Goal: Task Accomplishment & Management: Use online tool/utility

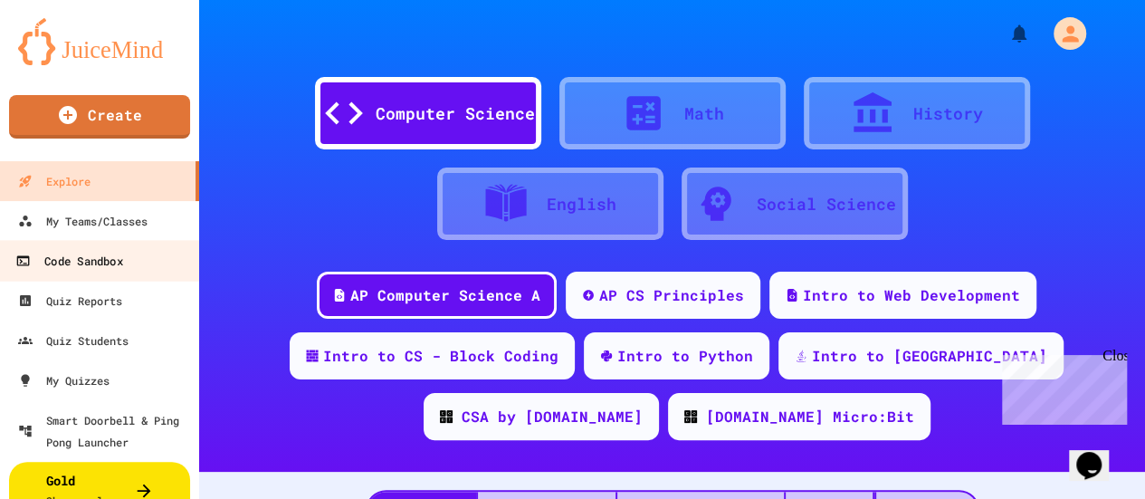
scroll to position [36, 0]
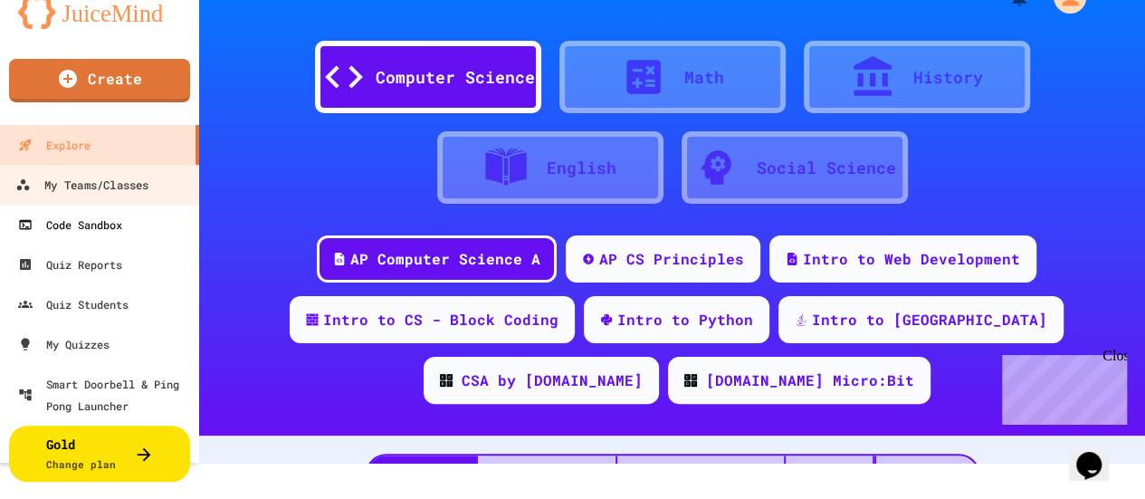
drag, startPoint x: 96, startPoint y: 182, endPoint x: 87, endPoint y: 204, distance: 23.5
click at [96, 182] on div "My Teams/Classes" at bounding box center [81, 185] width 133 height 23
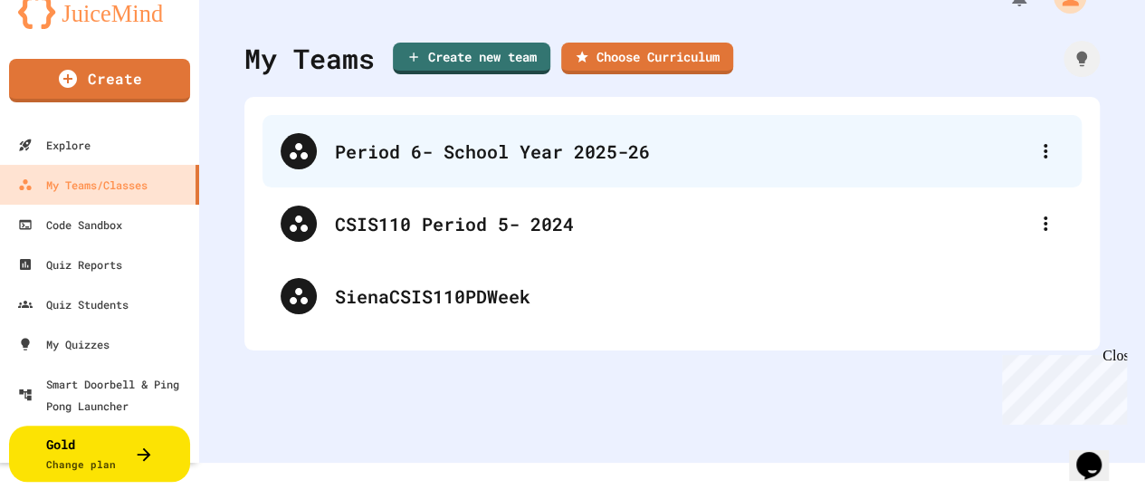
click at [481, 148] on div "Period 6- School Year 2025-26" at bounding box center [681, 151] width 692 height 27
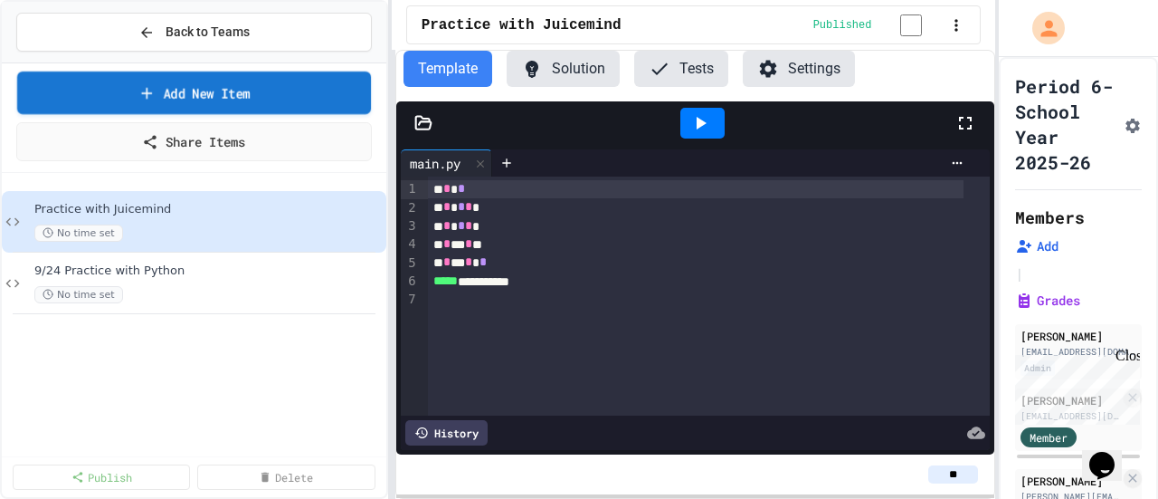
click at [143, 89] on icon at bounding box center [147, 92] width 18 height 19
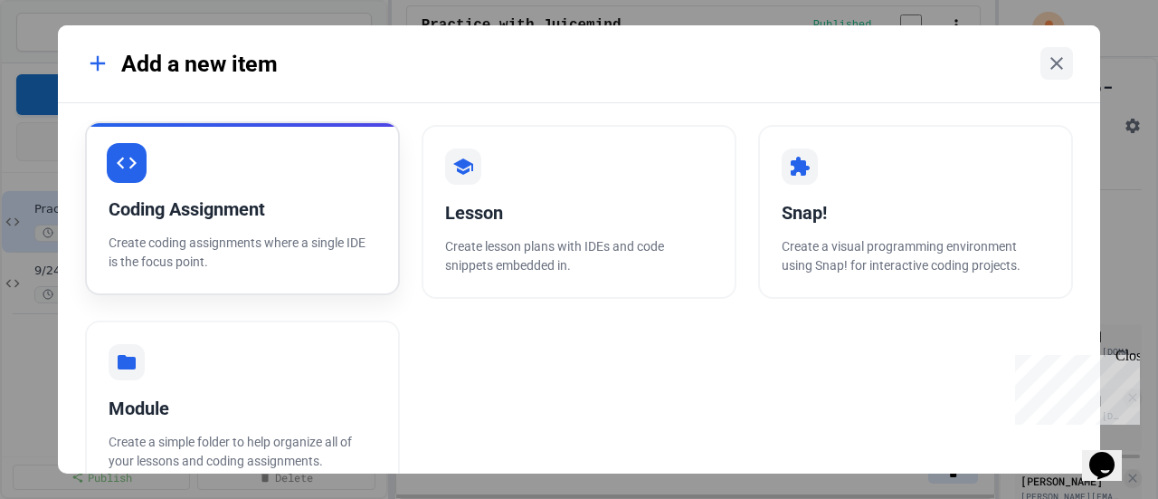
click at [225, 205] on div "Coding Assignment" at bounding box center [243, 208] width 268 height 27
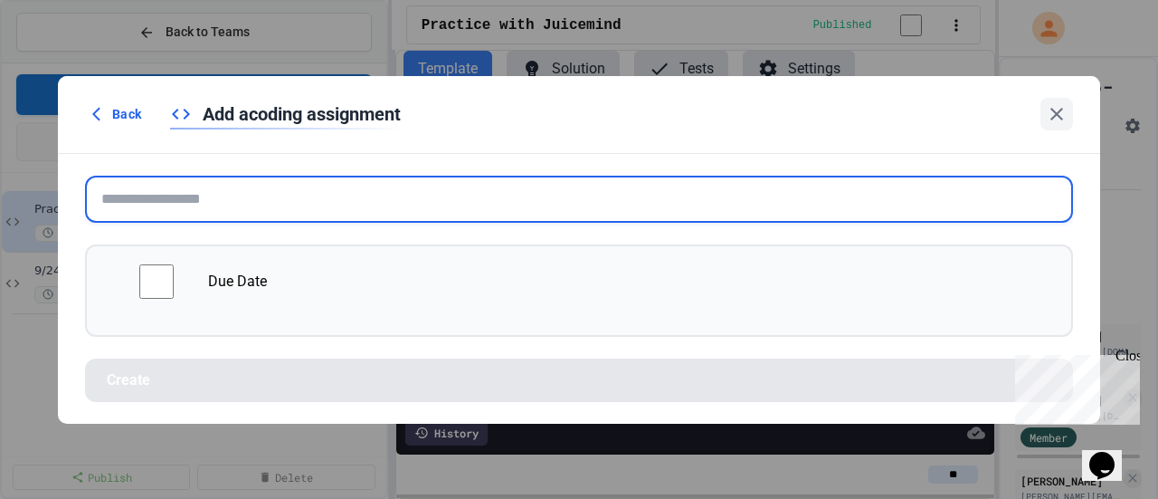
click at [225, 205] on input "text" at bounding box center [579, 199] width 988 height 47
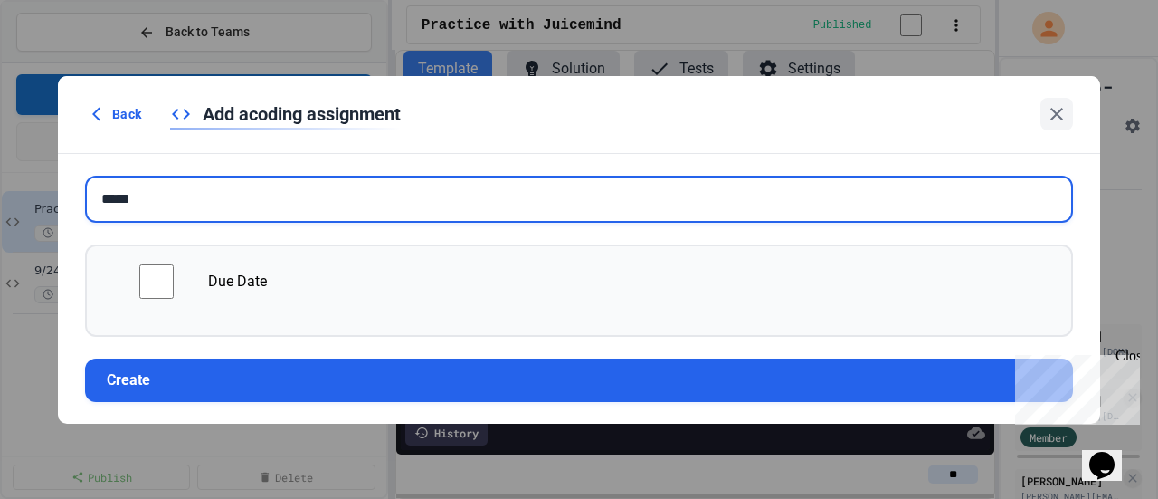
type input "*****"
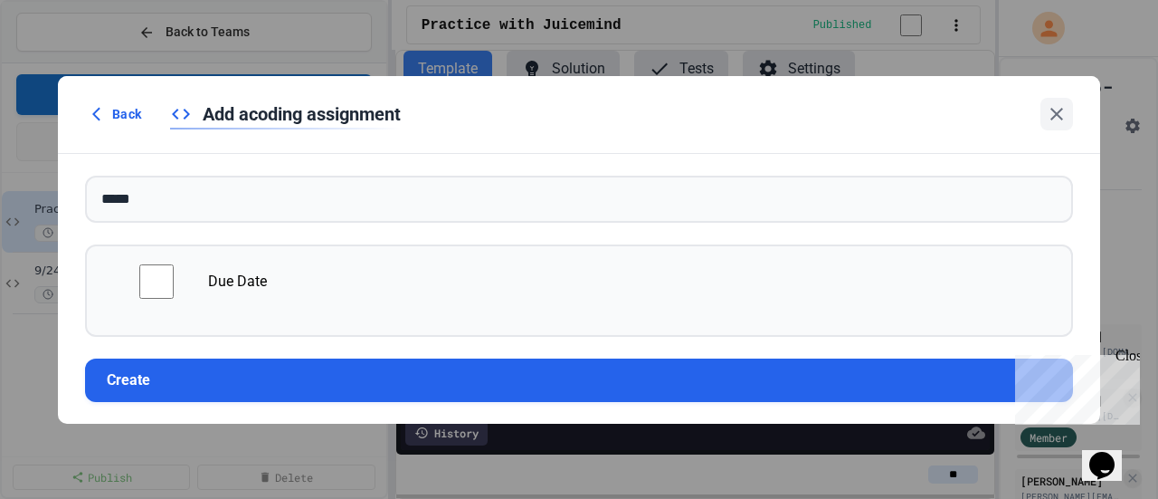
click at [1123, 363] on div "Close" at bounding box center [1127, 358] width 23 height 23
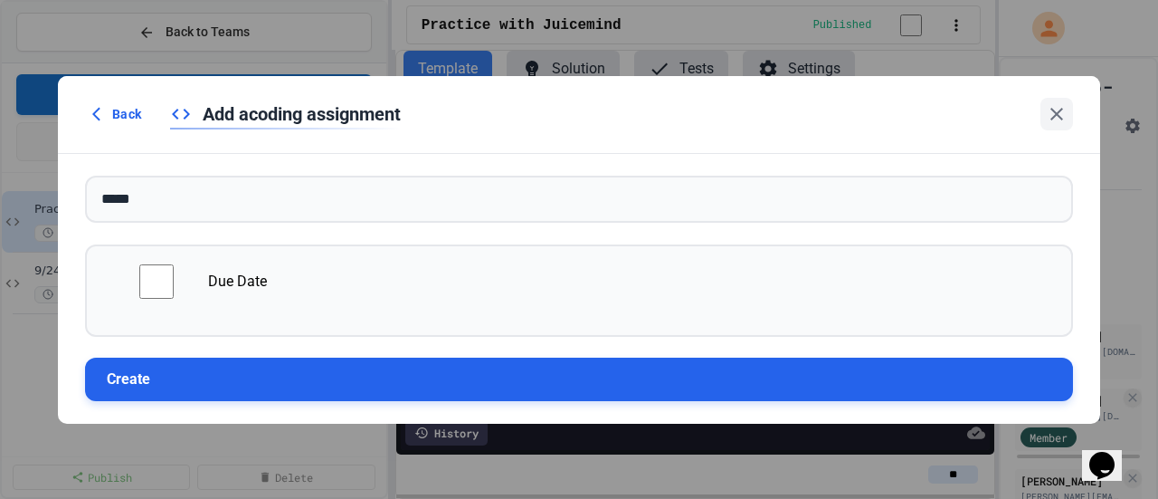
click at [891, 368] on button "Create" at bounding box center [579, 378] width 988 height 43
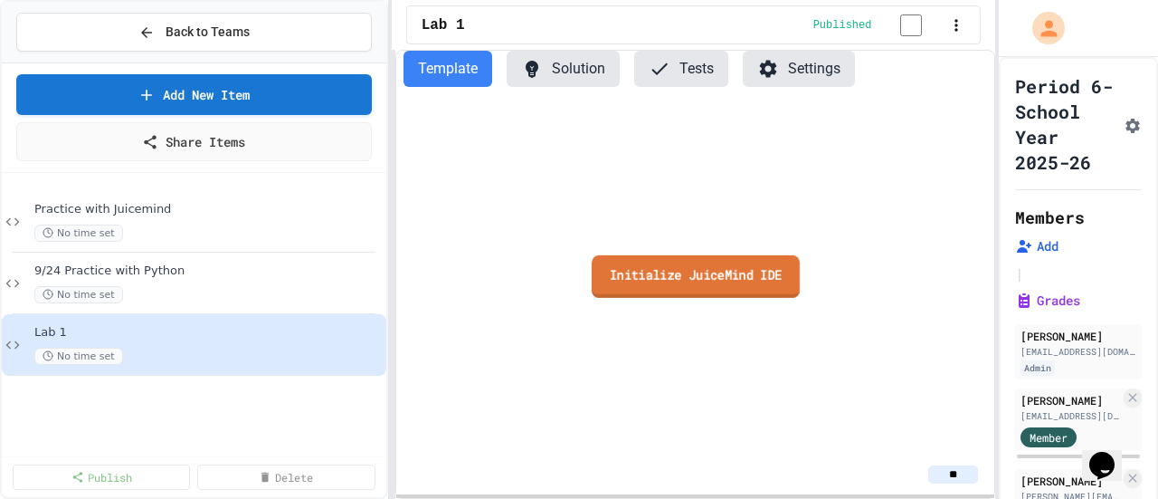
click at [679, 285] on link "Initialize JuiceMind IDE" at bounding box center [695, 275] width 208 height 43
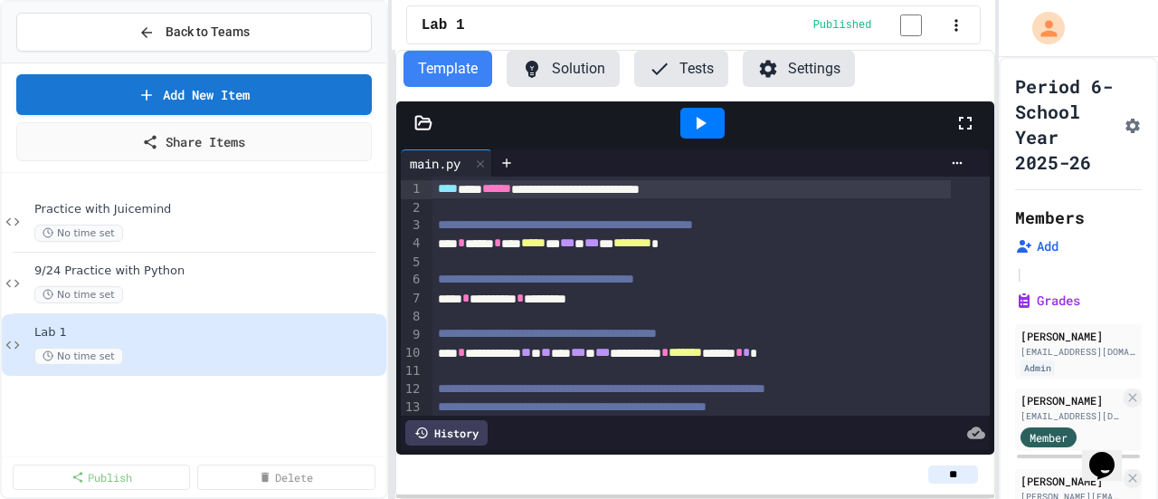
click at [433, 125] on div at bounding box center [423, 123] width 54 height 18
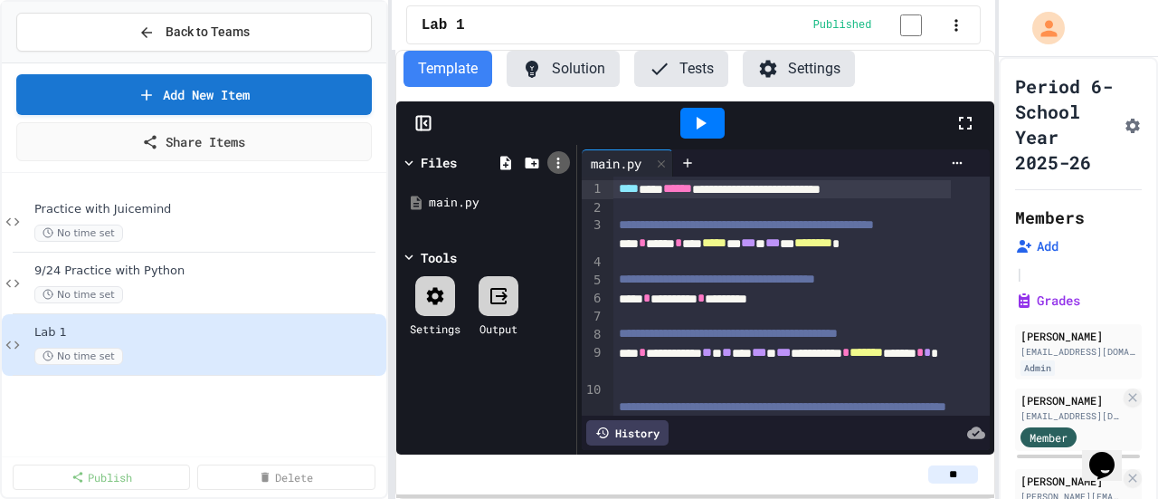
click at [563, 168] on icon at bounding box center [558, 163] width 16 height 16
click at [1093, 393] on li "Upload zip" at bounding box center [1107, 409] width 29 height 33
type input "**********"
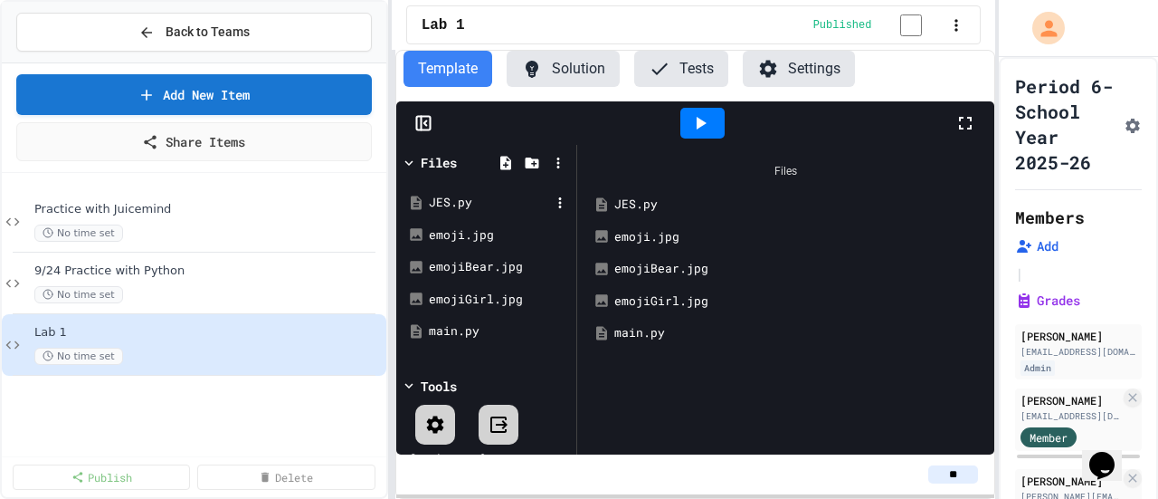
click at [462, 203] on div "JES.py" at bounding box center [489, 203] width 121 height 18
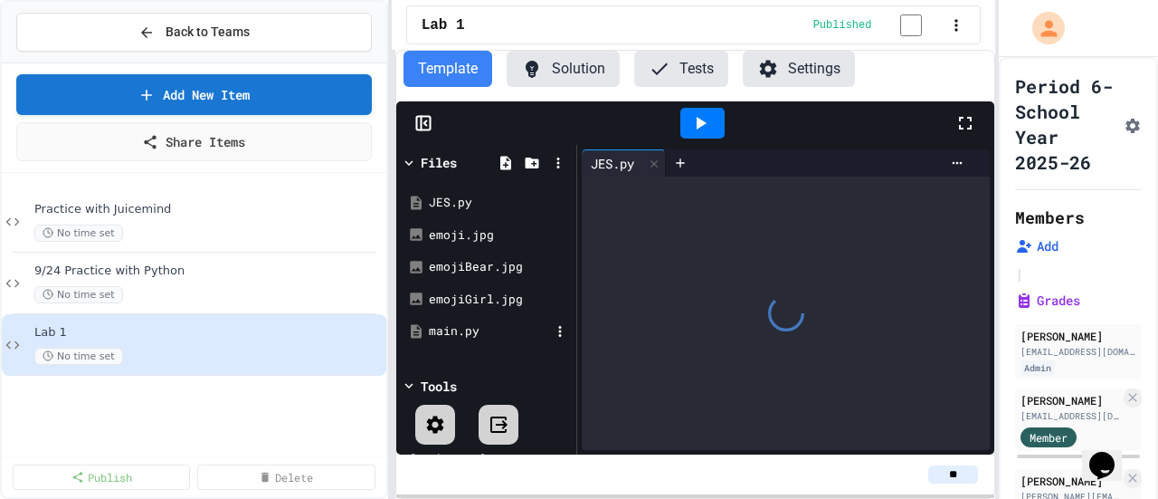
click at [478, 336] on div "main.py" at bounding box center [489, 331] width 121 height 18
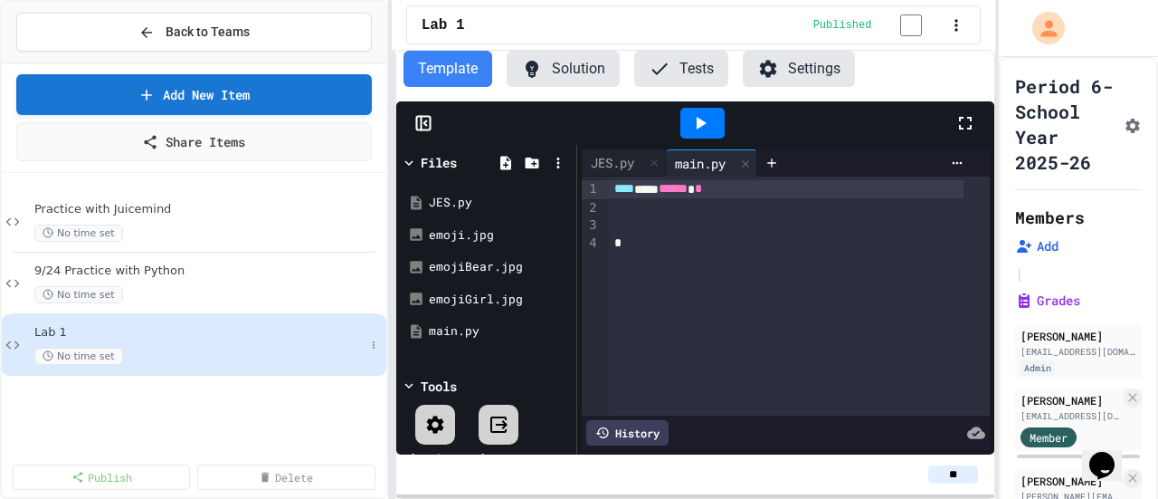
click at [67, 343] on div "Lab 1 No time set" at bounding box center [199, 345] width 330 height 40
click at [67, 353] on span "No time set" at bounding box center [78, 355] width 89 height 17
click at [370, 341] on icon at bounding box center [373, 344] width 11 height 11
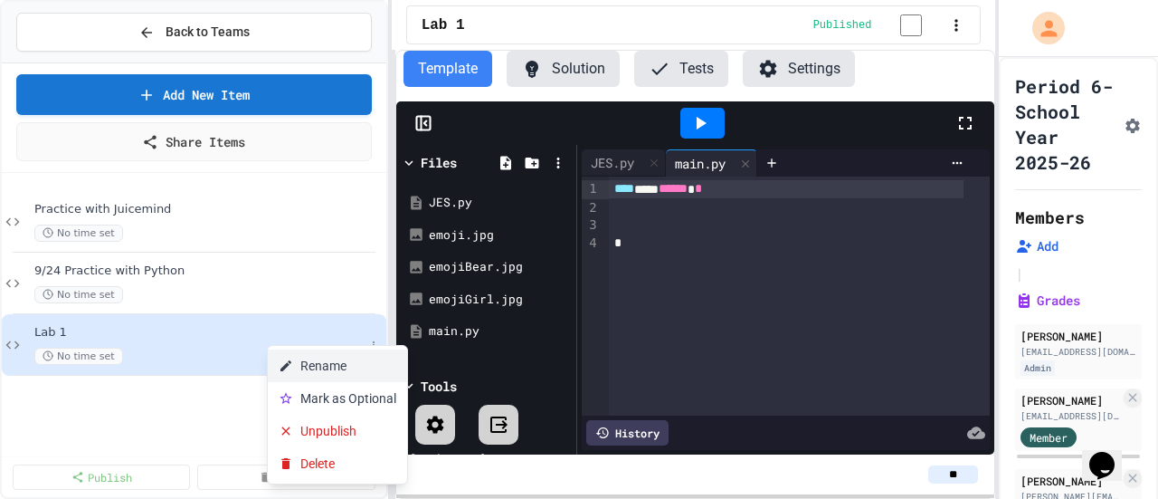
click at [358, 370] on button "Rename" at bounding box center [337, 365] width 139 height 33
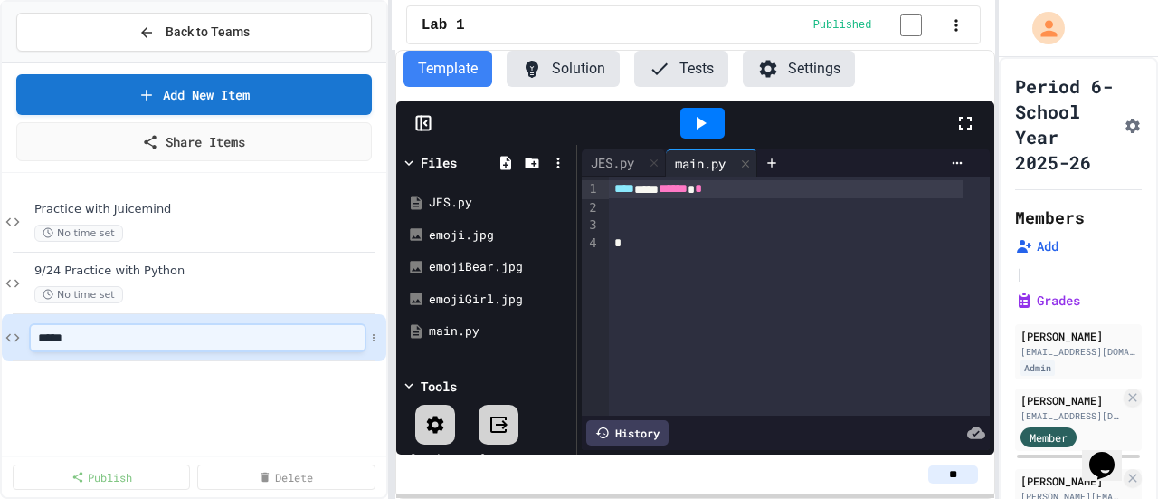
click at [147, 341] on input "*****" at bounding box center [198, 337] width 334 height 25
click at [149, 415] on div "Practice with Juicemind No time set 9/24 Practice with Python No time set *****" at bounding box center [194, 315] width 385 height 271
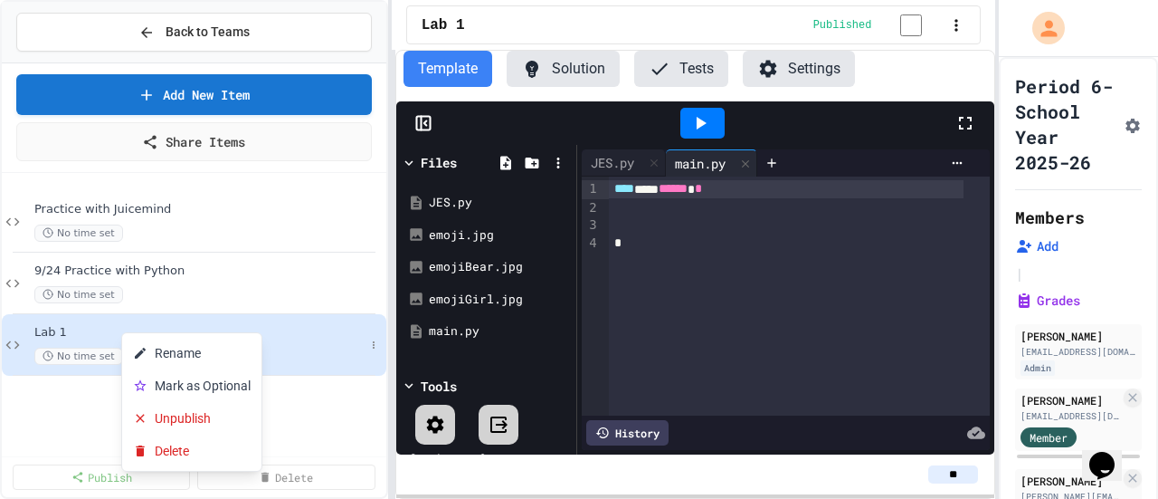
click at [720, 256] on div at bounding box center [579, 249] width 1158 height 499
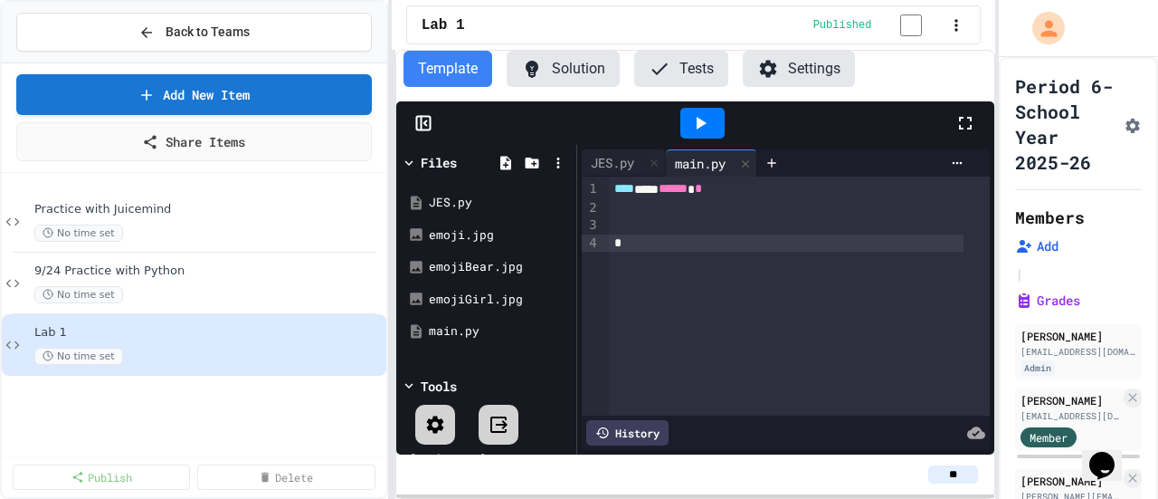
drag, startPoint x: 690, startPoint y: 321, endPoint x: 692, endPoint y: 311, distance: 10.3
click at [690, 319] on div "**** *** ****** *" at bounding box center [799, 295] width 381 height 239
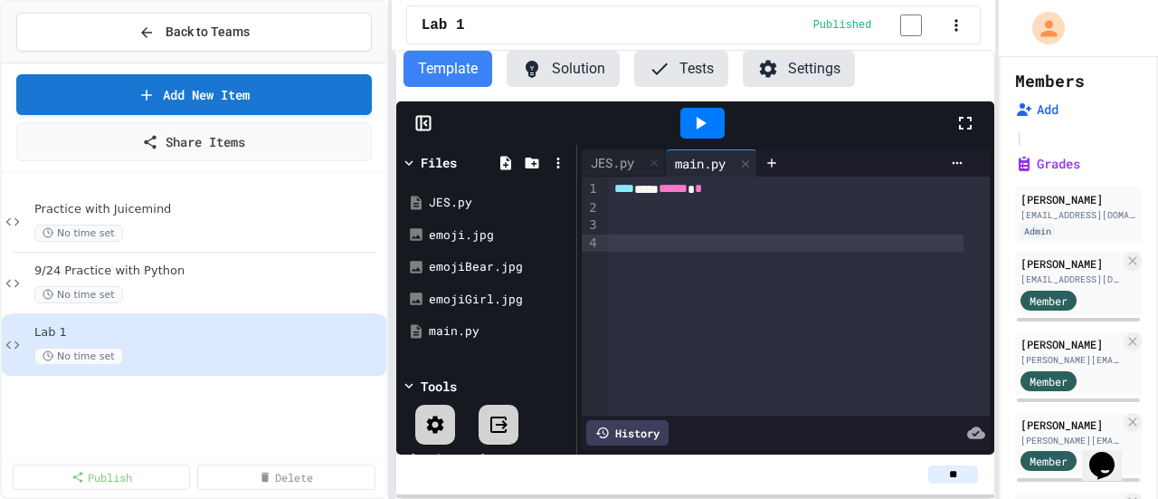
scroll to position [181, 0]
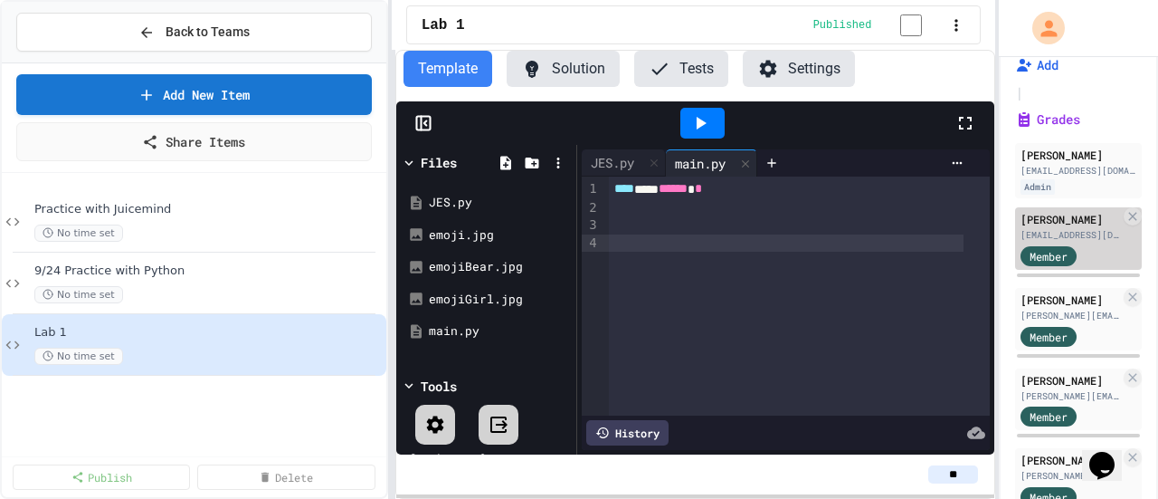
click at [1048, 242] on div "[EMAIL_ADDRESS][DOMAIN_NAME]" at bounding box center [1071, 235] width 100 height 14
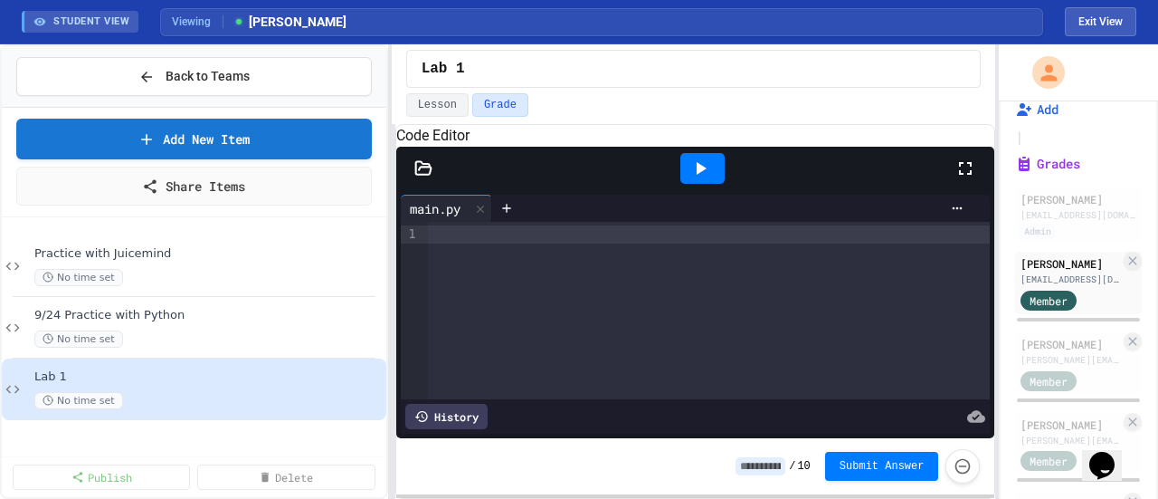
click at [407, 177] on div at bounding box center [423, 168] width 54 height 18
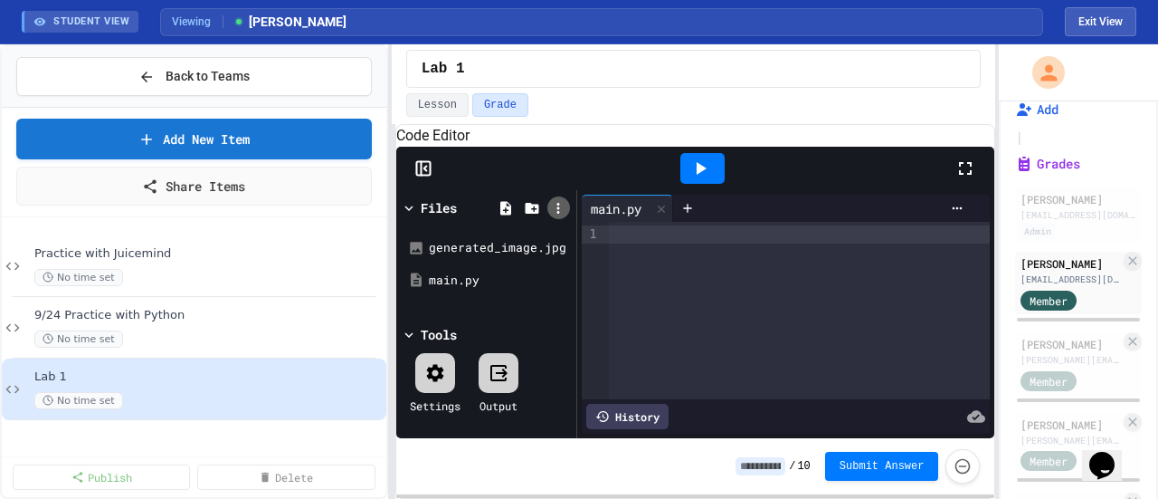
click at [563, 216] on icon at bounding box center [558, 208] width 16 height 16
type input "**********"
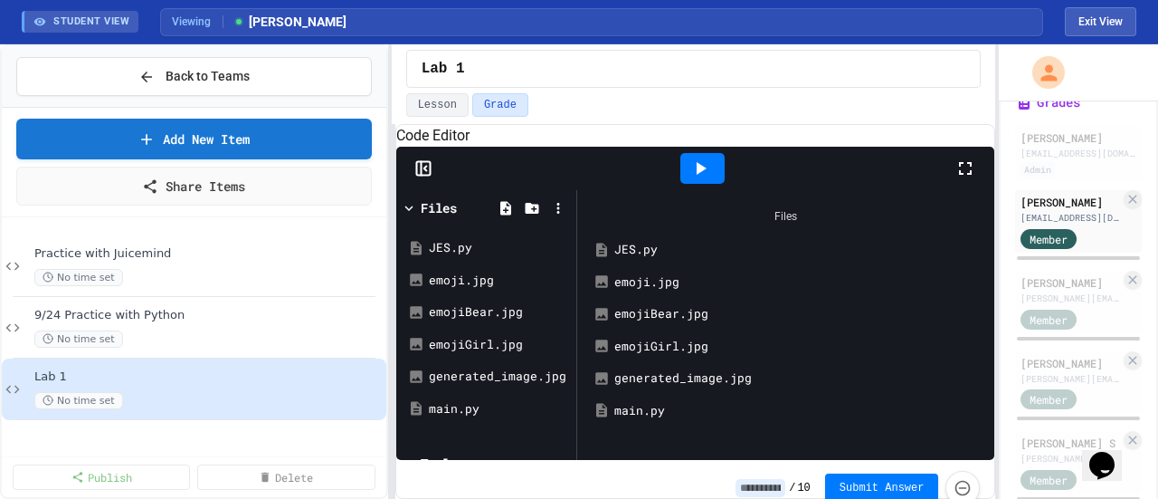
scroll to position [271, 0]
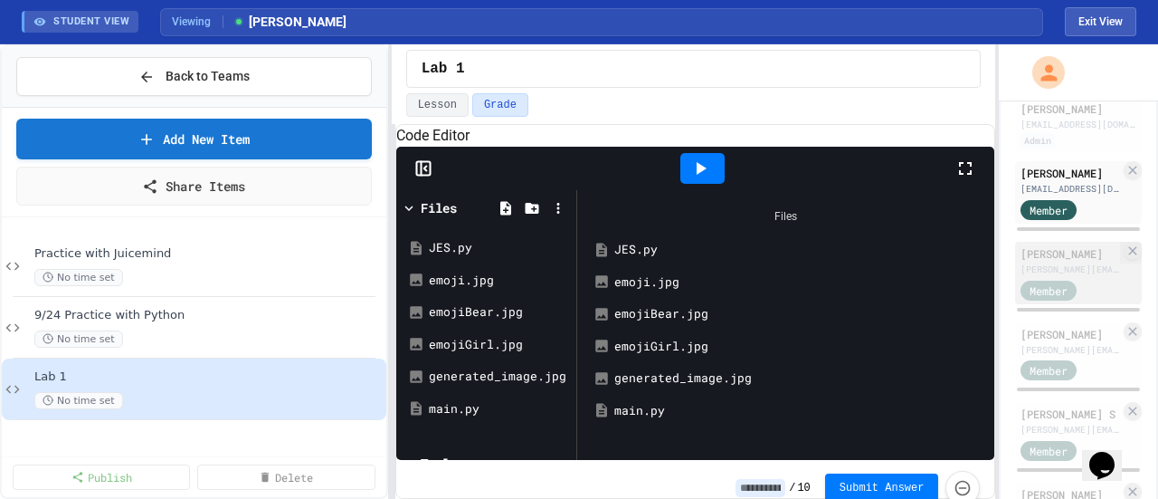
click at [1046, 299] on span "Member" at bounding box center [1049, 290] width 38 height 16
click at [1084, 233] on div at bounding box center [1078, 228] width 127 height 7
click at [1071, 262] on div "[PERSON_NAME]" at bounding box center [1071, 253] width 100 height 16
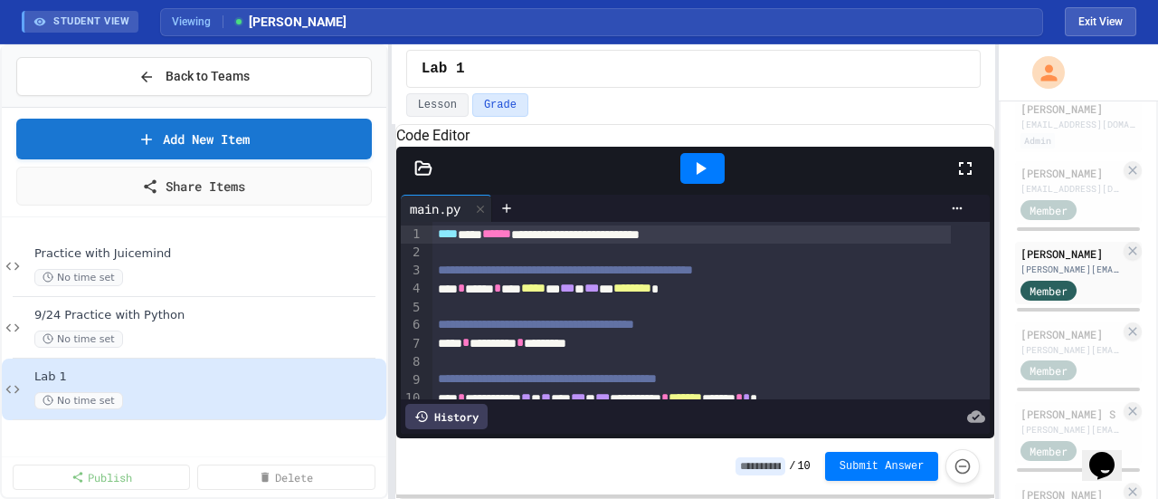
click at [429, 174] on icon at bounding box center [422, 167] width 15 height 13
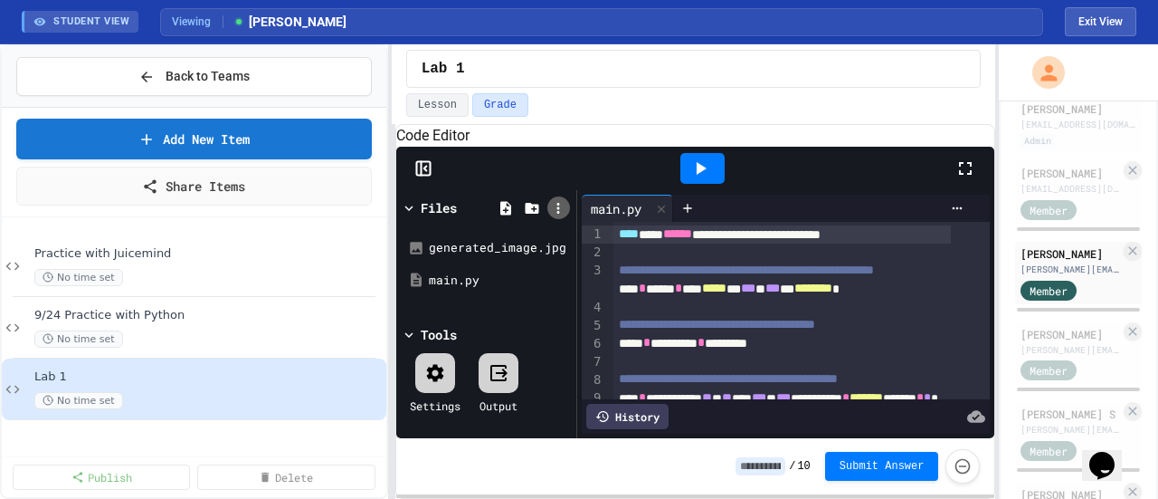
click at [557, 216] on icon at bounding box center [558, 208] width 16 height 16
type input "**********"
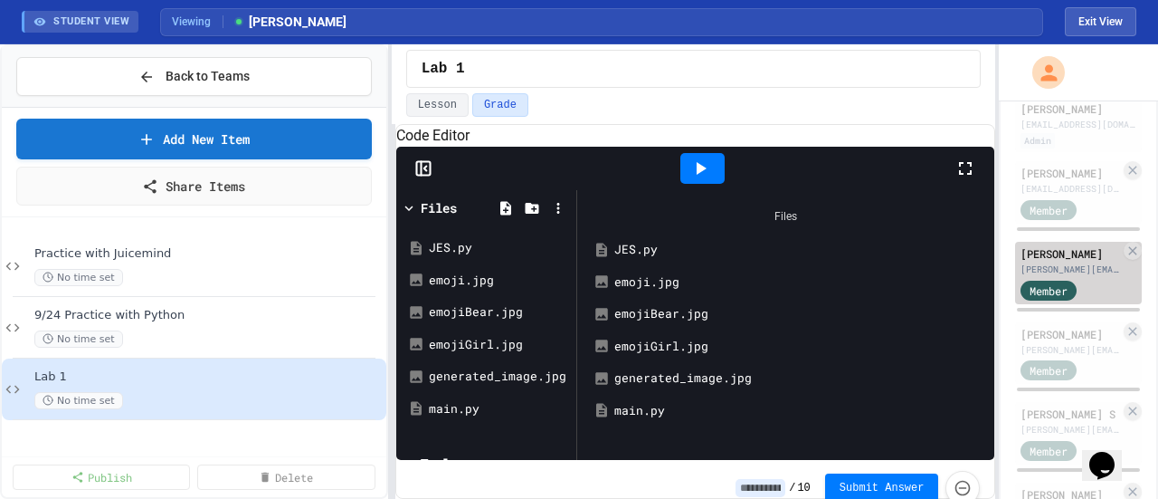
scroll to position [452, 0]
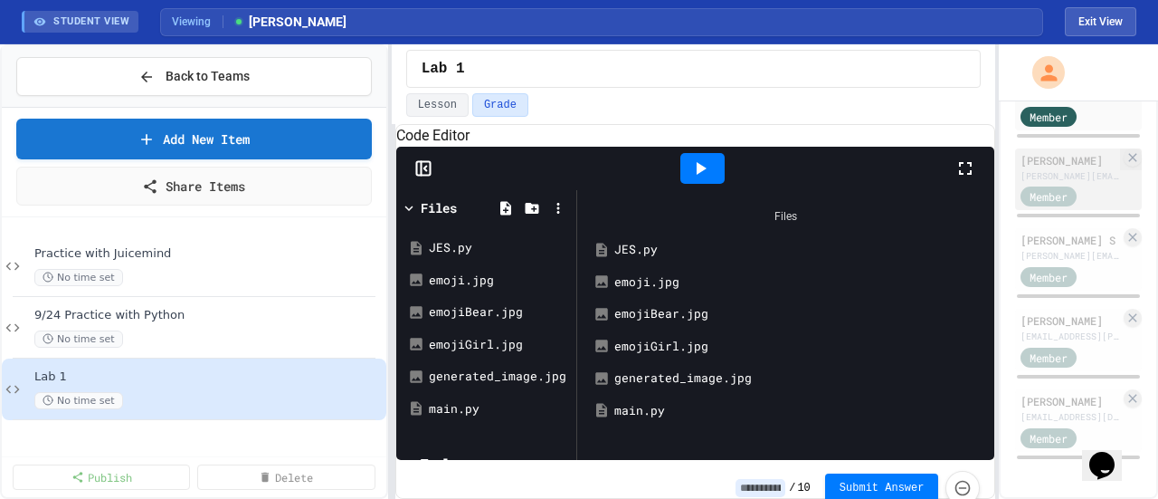
click at [1044, 168] on div "[PERSON_NAME]" at bounding box center [1071, 160] width 100 height 16
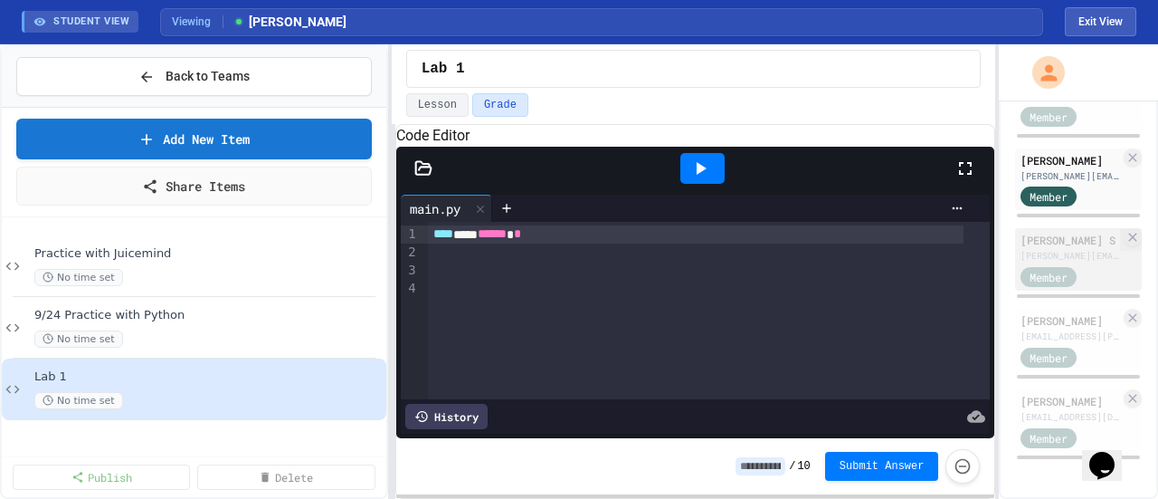
click at [1070, 248] on div "[PERSON_NAME] S" at bounding box center [1071, 240] width 100 height 16
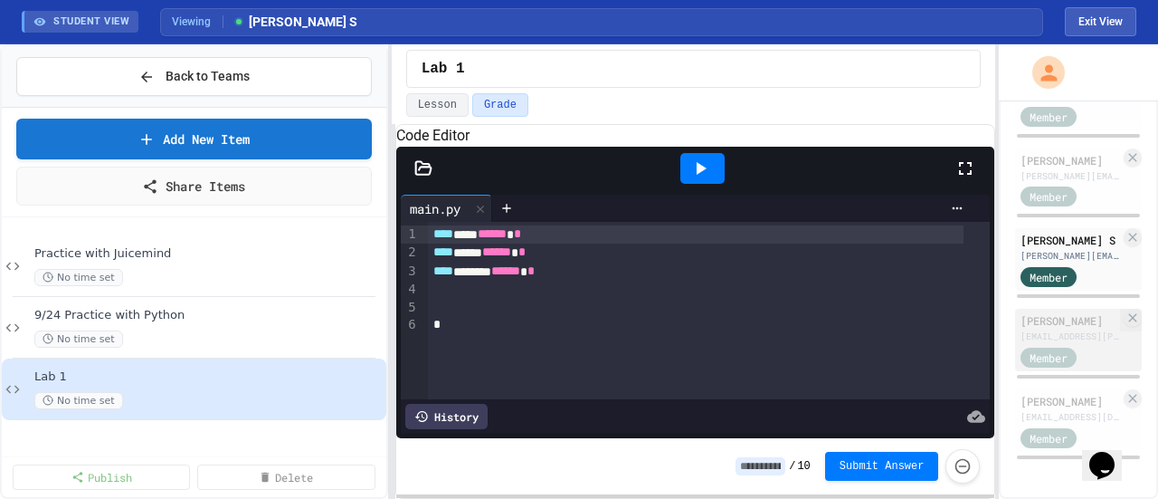
click at [1044, 328] on div "[PERSON_NAME]" at bounding box center [1071, 320] width 100 height 16
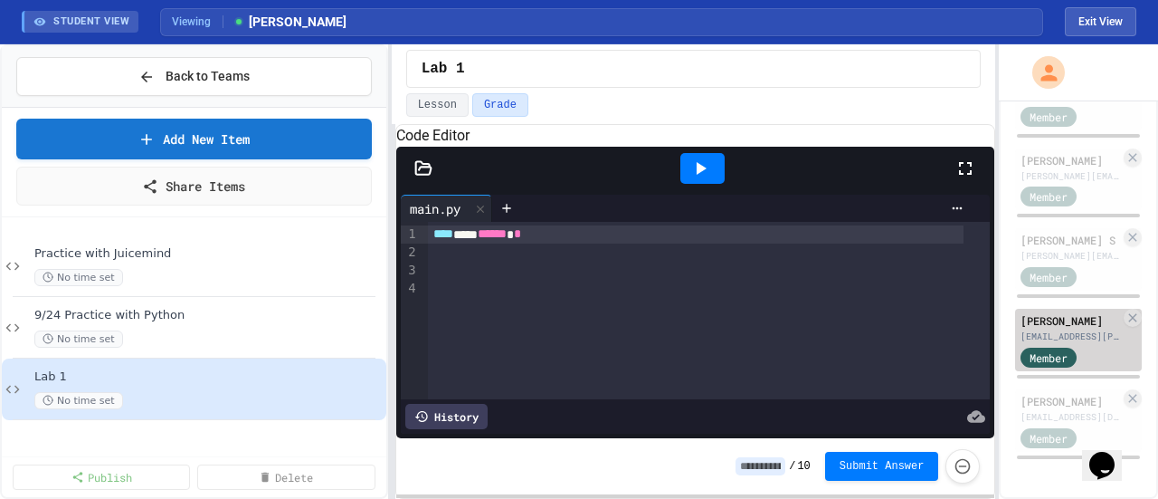
scroll to position [494, 0]
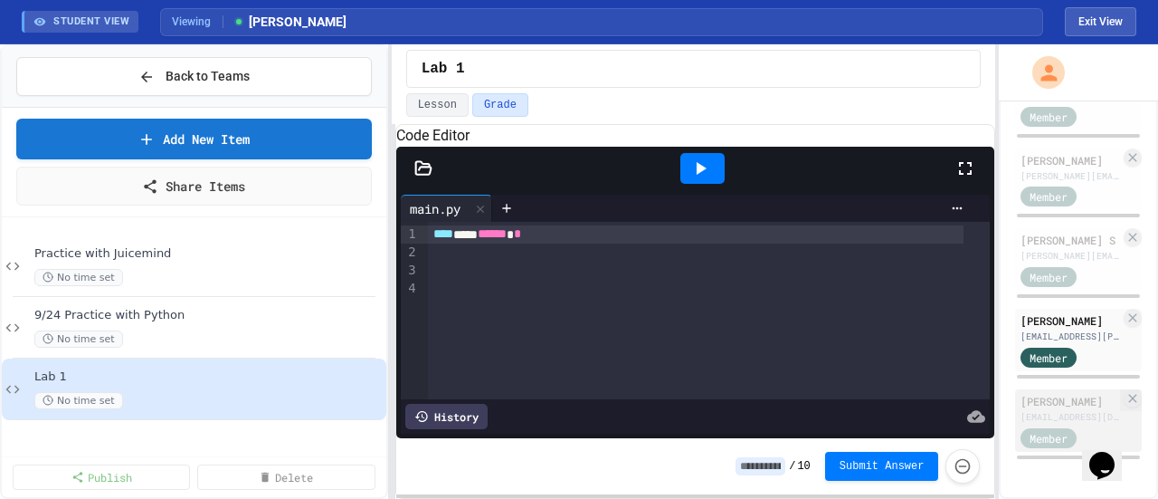
click at [1048, 395] on div "[PERSON_NAME]" at bounding box center [1071, 401] width 100 height 16
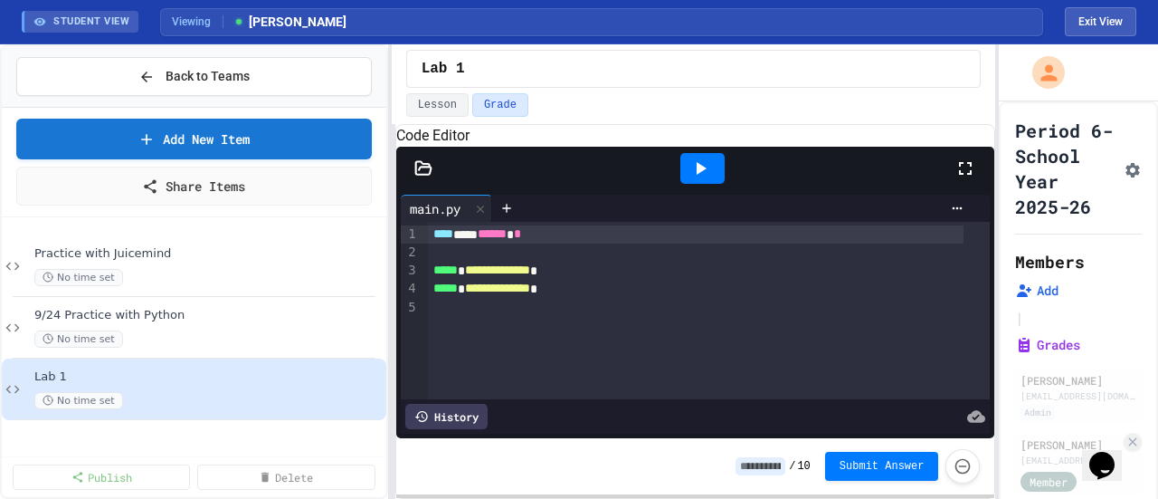
scroll to position [90, 0]
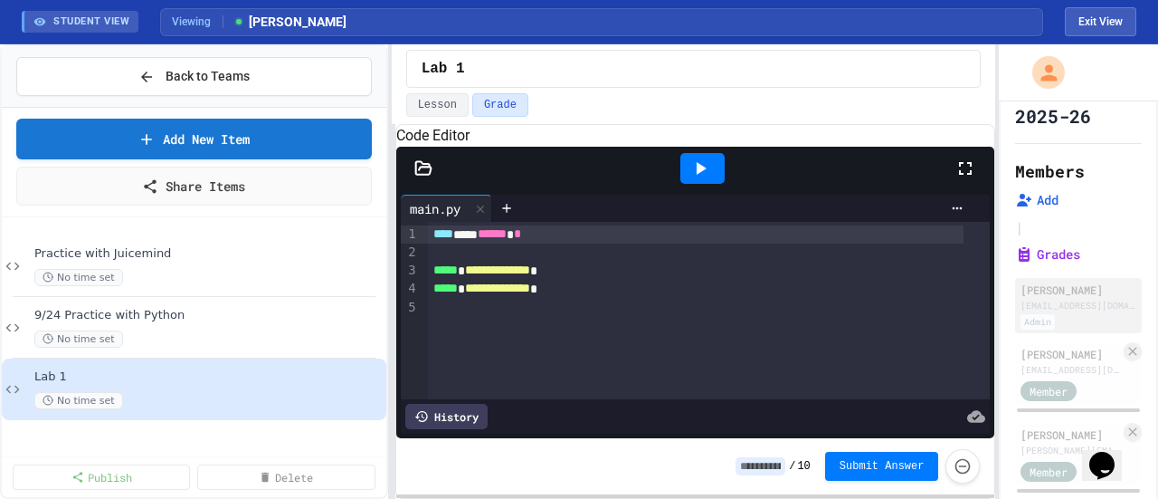
click at [1061, 312] on div "[EMAIL_ADDRESS][DOMAIN_NAME]" at bounding box center [1079, 306] width 116 height 14
click at [409, 177] on div at bounding box center [423, 168] width 54 height 18
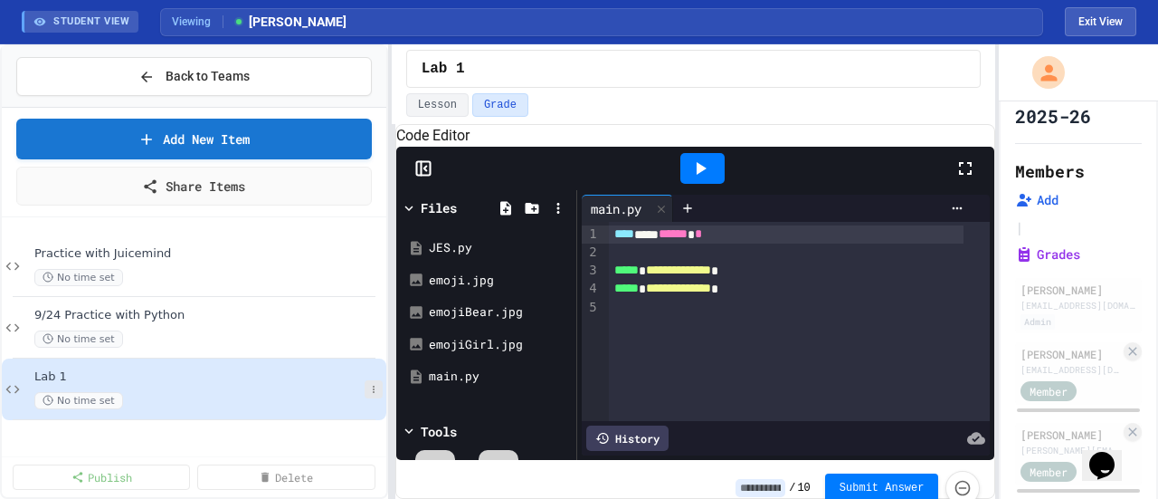
click at [375, 380] on button at bounding box center [374, 389] width 18 height 18
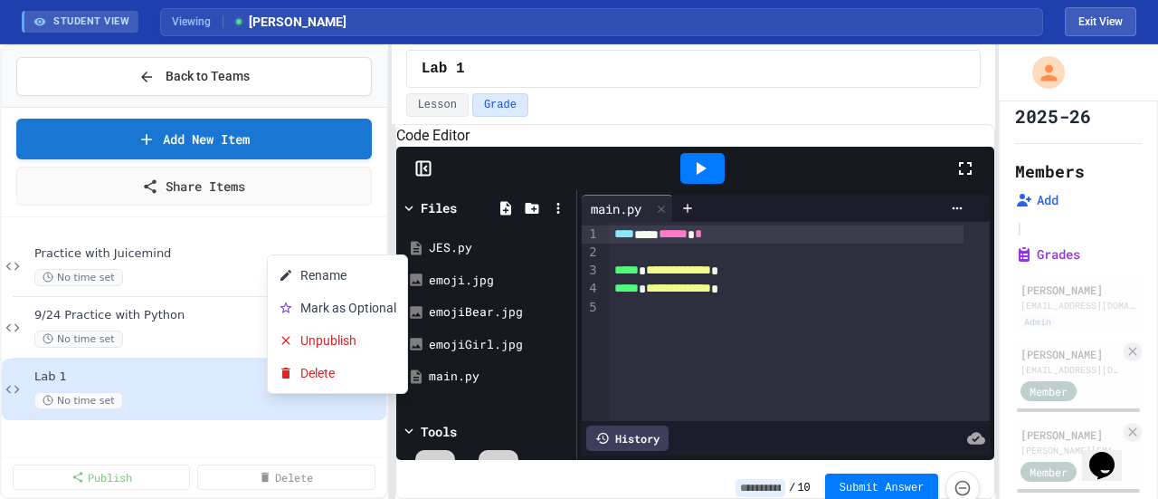
click at [562, 114] on div at bounding box center [579, 249] width 1158 height 499
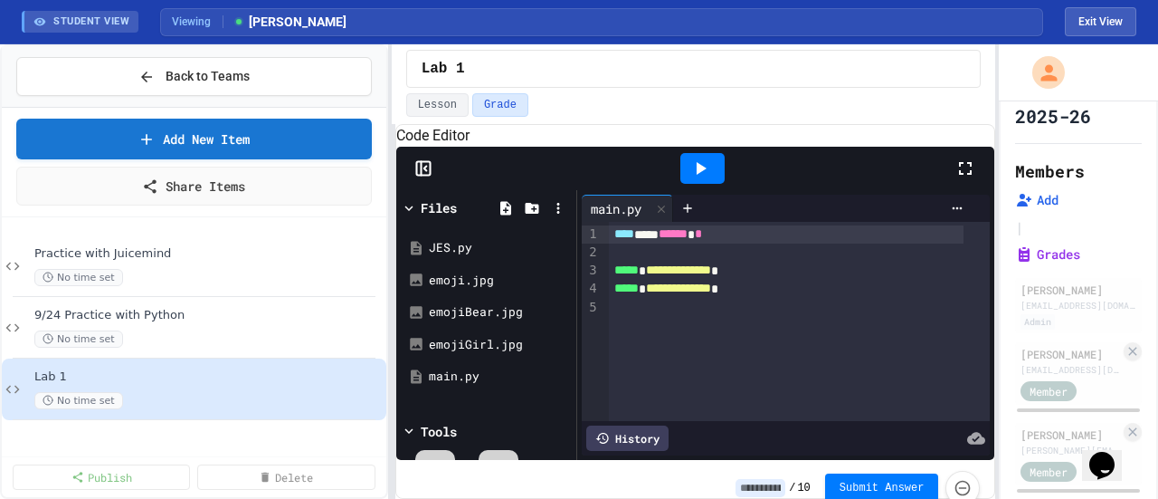
click at [750, 78] on div "Lab 1" at bounding box center [694, 69] width 545 height 22
click at [970, 175] on icon at bounding box center [965, 168] width 13 height 13
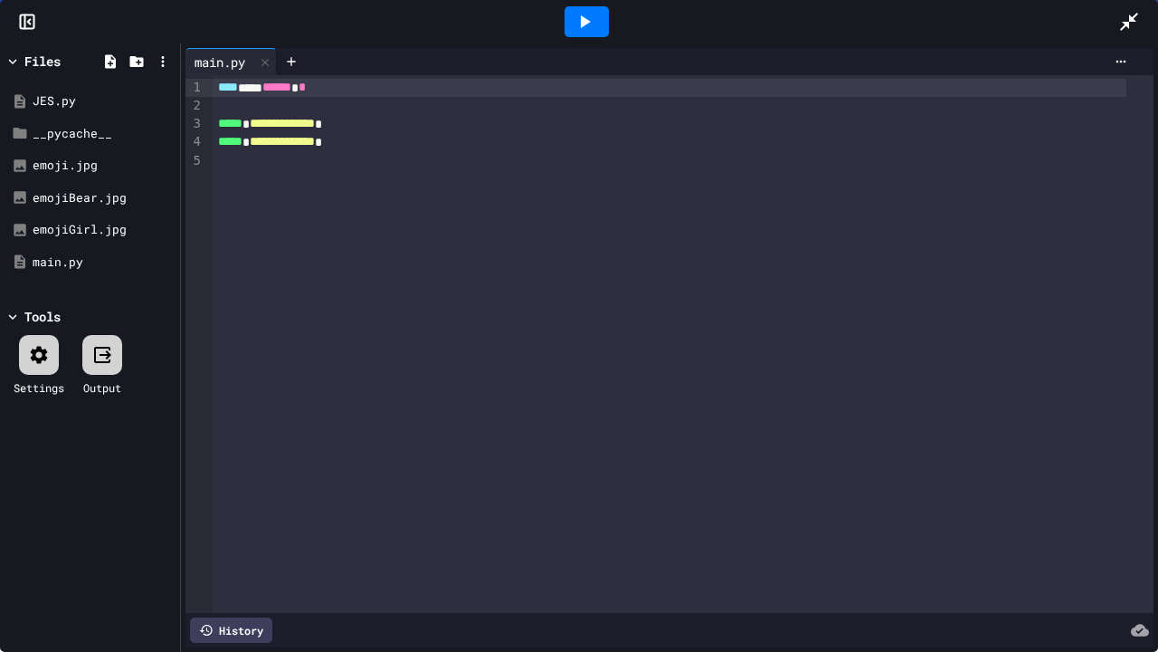
click at [1131, 21] on icon at bounding box center [1129, 22] width 18 height 18
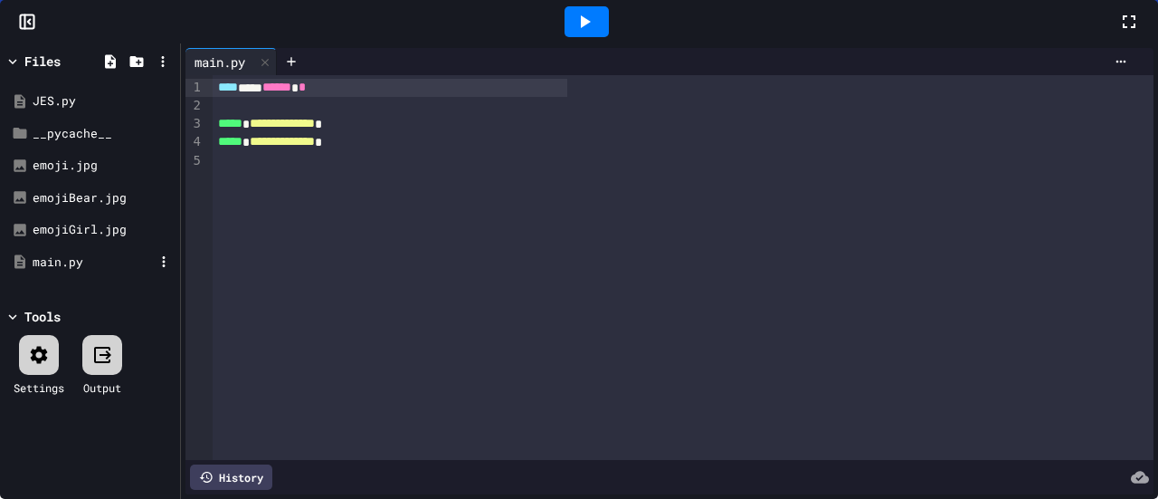
scroll to position [0, 0]
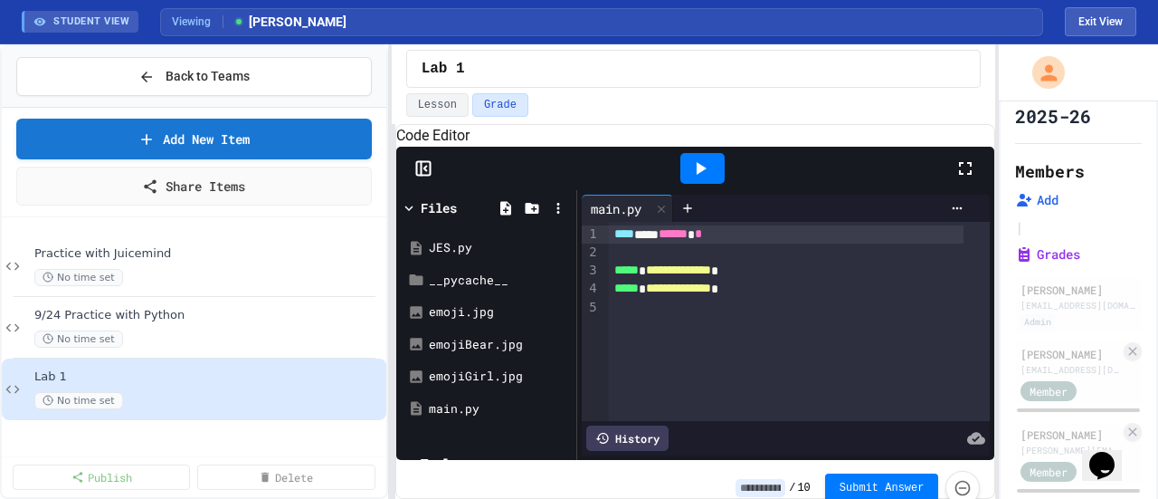
click at [424, 179] on div at bounding box center [695, 168] width 599 height 43
click at [426, 176] on rect at bounding box center [423, 169] width 14 height 14
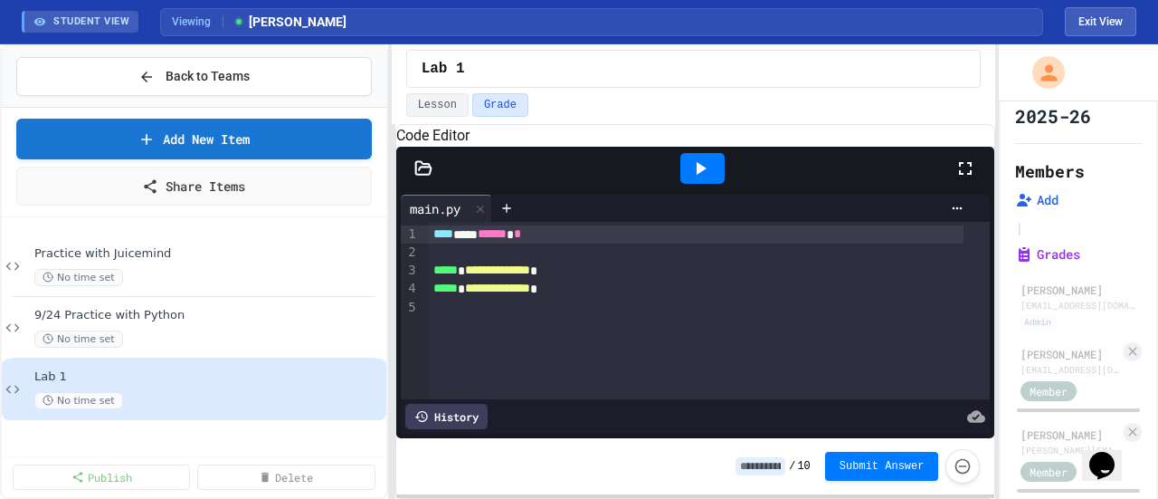
click at [426, 177] on icon at bounding box center [423, 168] width 18 height 18
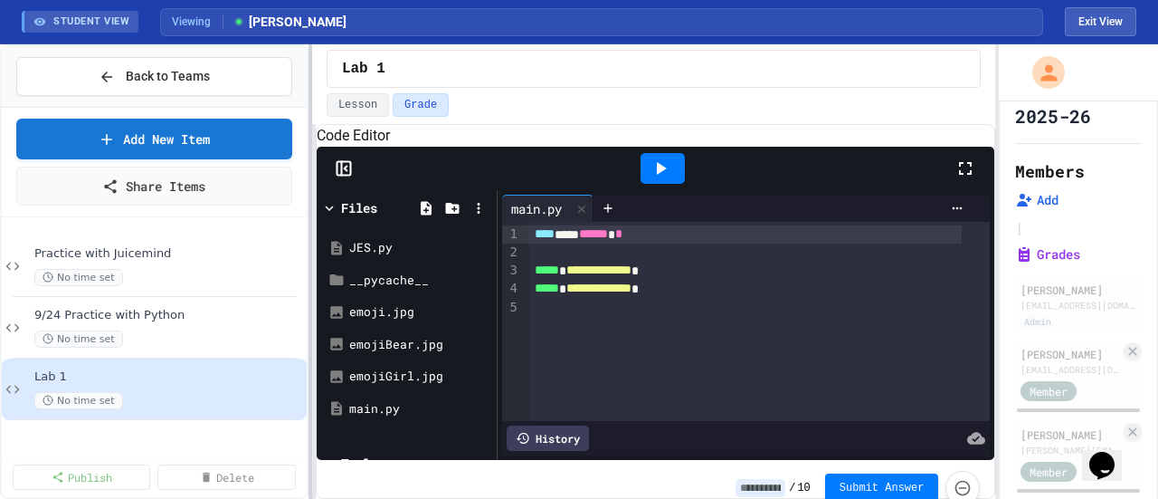
click at [306, 156] on div "**********" at bounding box center [579, 271] width 1158 height 454
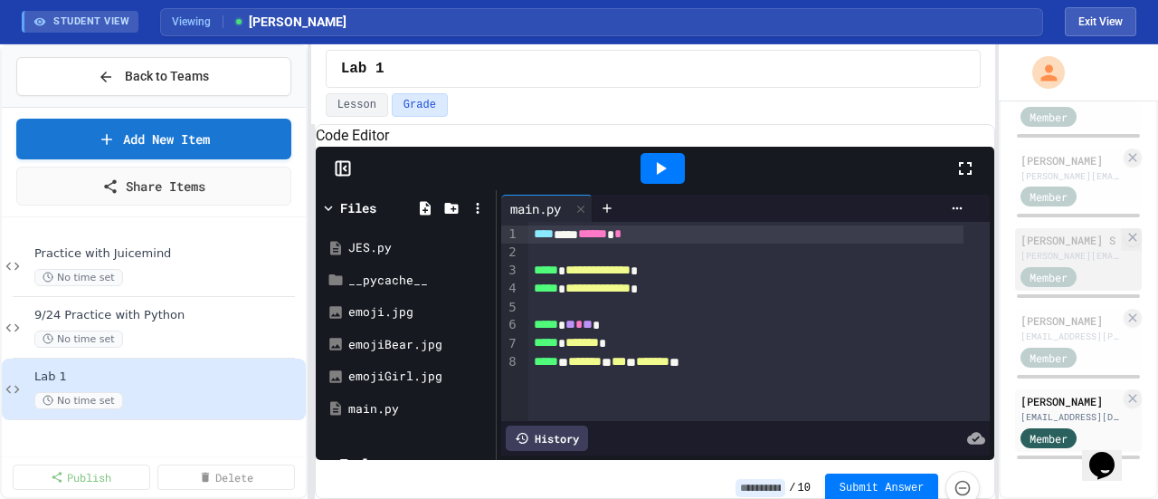
scroll to position [494, 0]
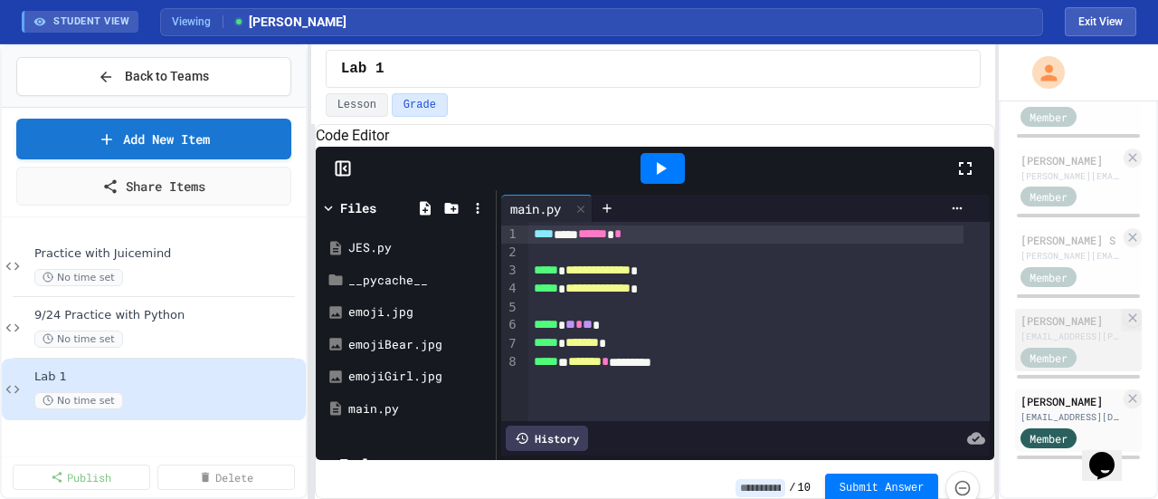
click at [1033, 320] on div "[PERSON_NAME]" at bounding box center [1071, 320] width 100 height 16
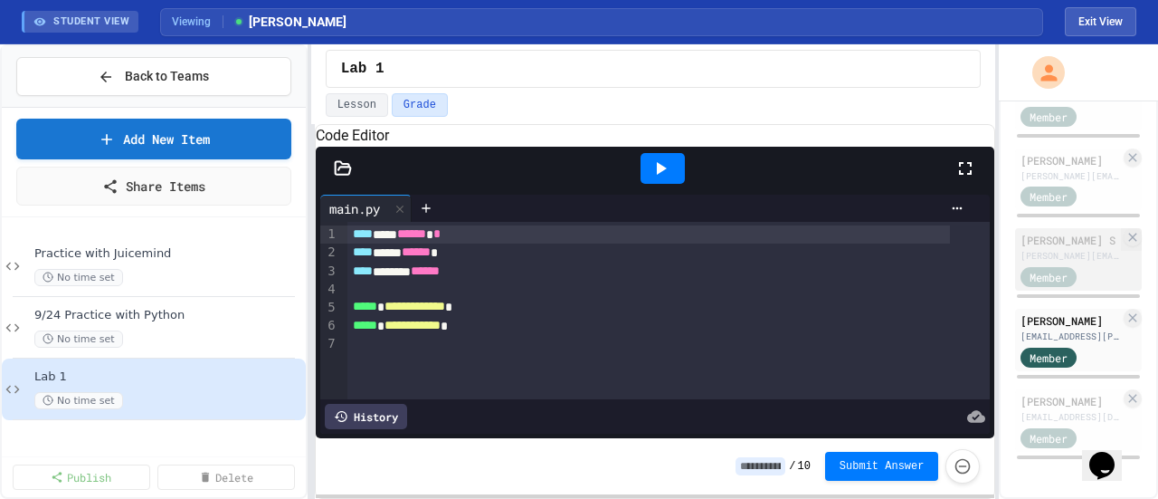
click at [1039, 242] on div "[PERSON_NAME] S" at bounding box center [1071, 240] width 100 height 16
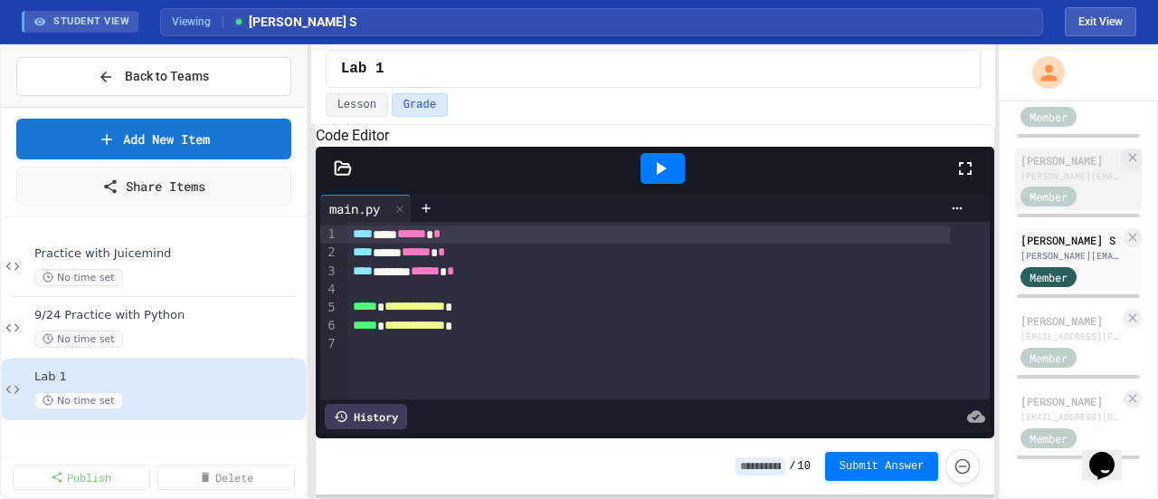
scroll to position [5, 0]
click at [1062, 157] on div "[PERSON_NAME]" at bounding box center [1071, 160] width 100 height 16
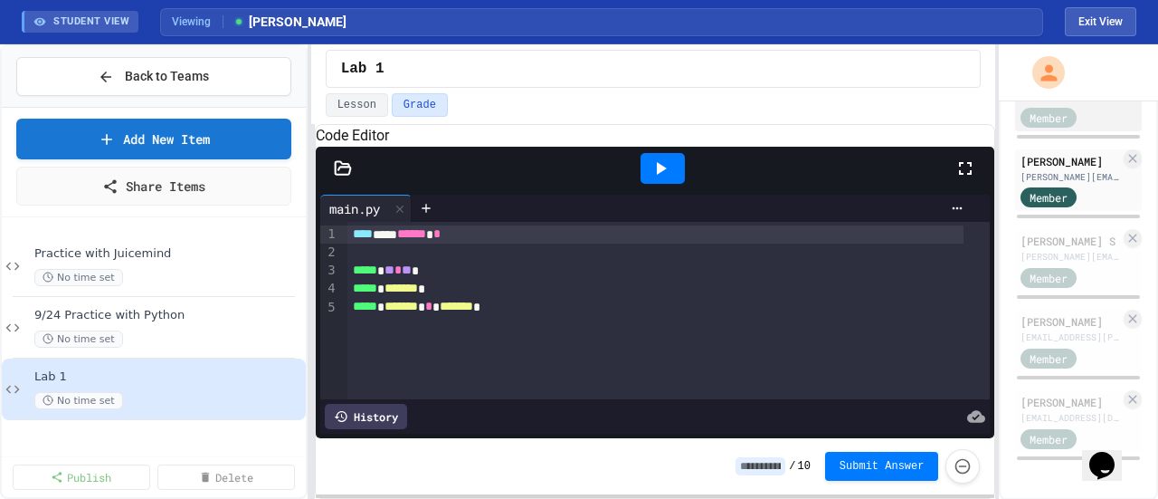
scroll to position [404, 0]
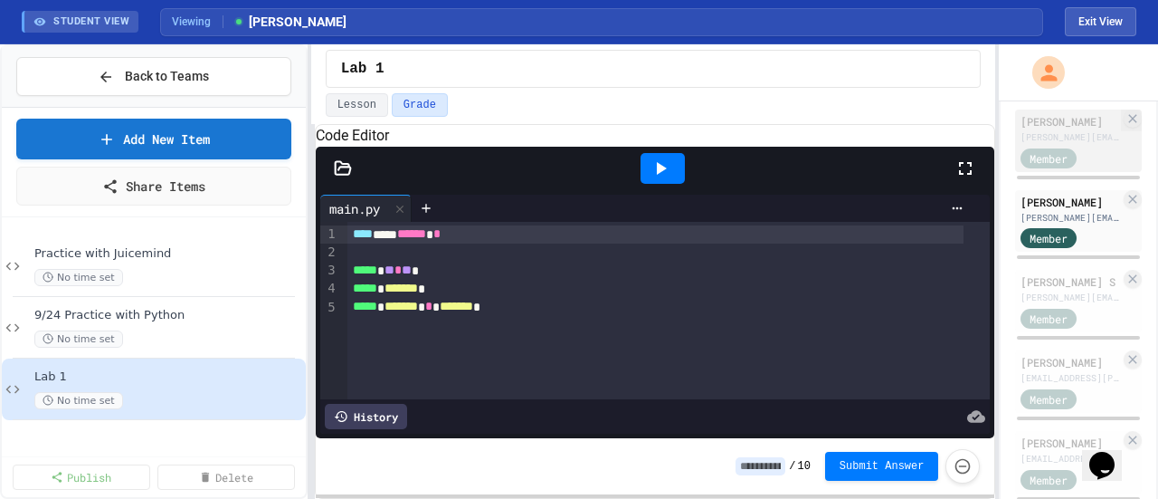
click at [1067, 144] on div "[PERSON_NAME][EMAIL_ADDRESS][PERSON_NAME][DOMAIN_NAME]" at bounding box center [1071, 137] width 100 height 14
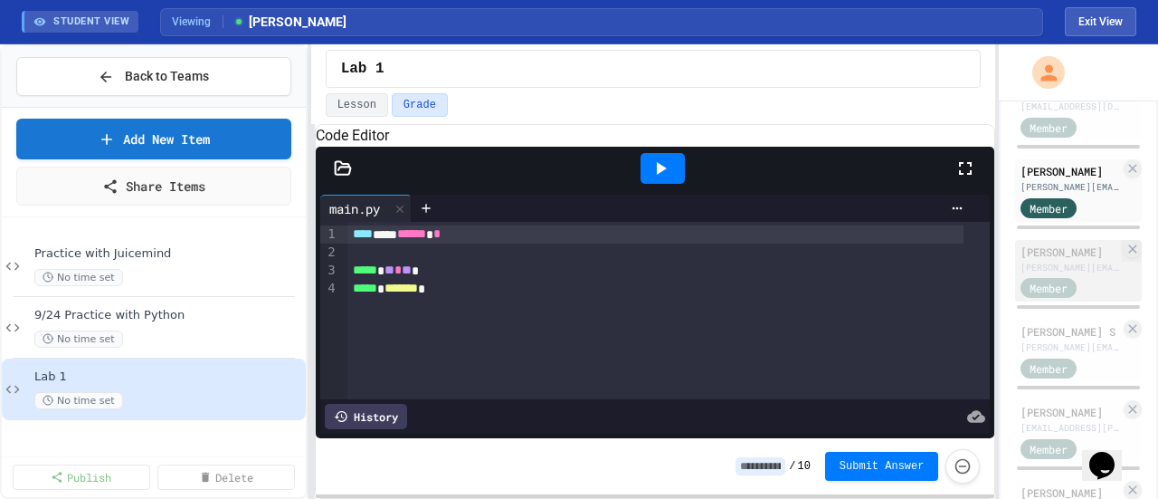
scroll to position [313, 0]
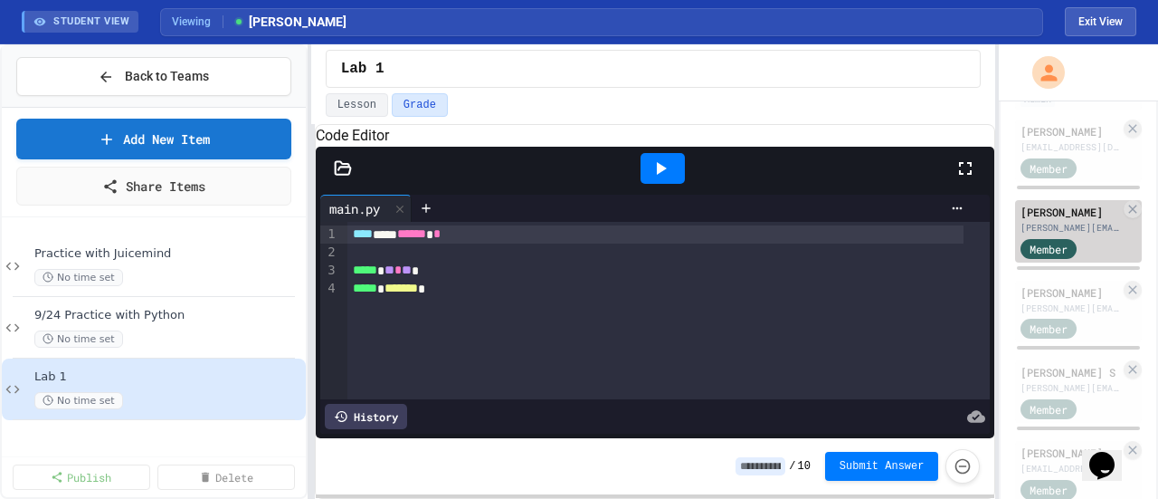
click at [1061, 220] on div "[PERSON_NAME]" at bounding box center [1071, 212] width 100 height 16
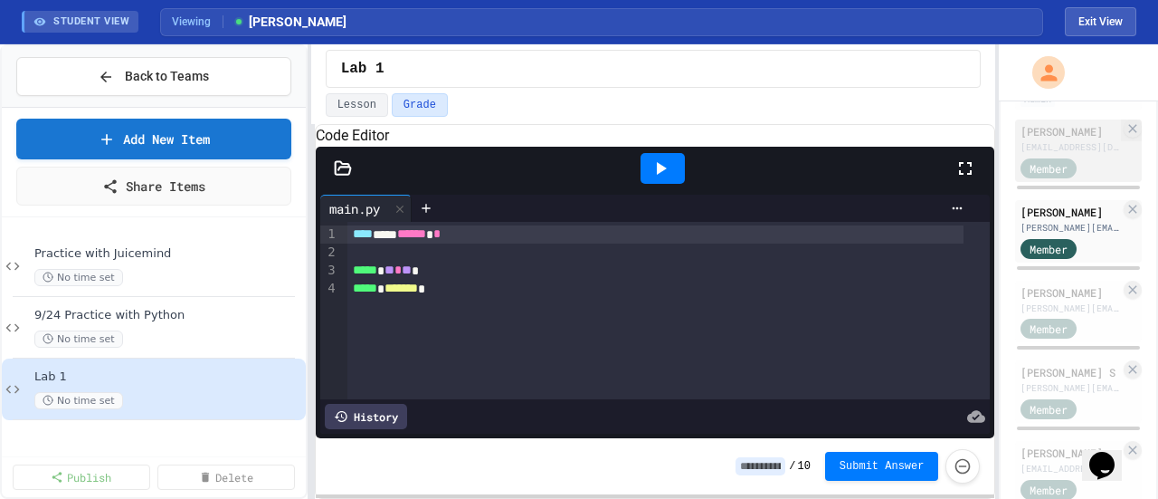
click at [1058, 169] on div "[PERSON_NAME] [PERSON_NAME][EMAIL_ADDRESS][PERSON_NAME][DOMAIN_NAME] Member" at bounding box center [1078, 150] width 127 height 62
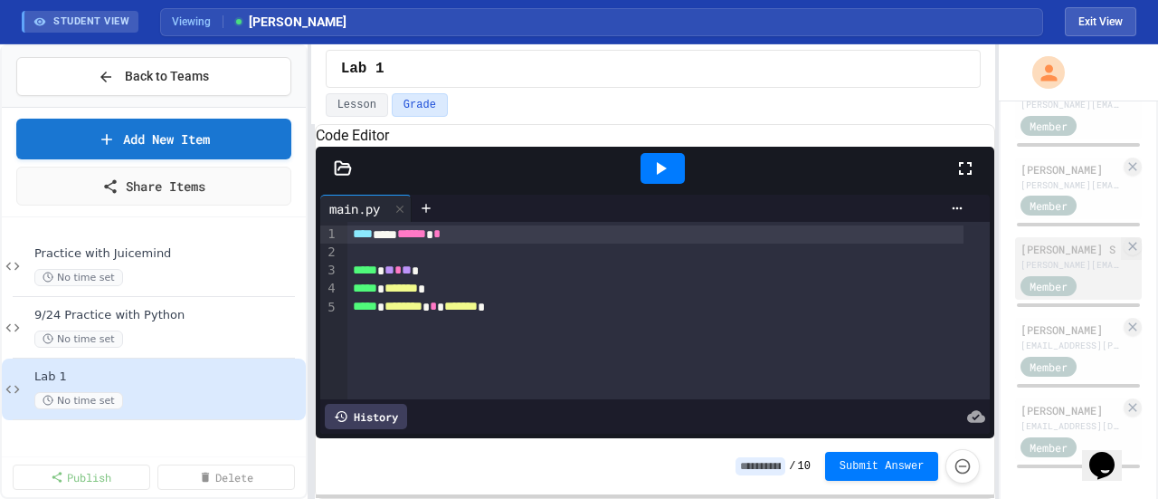
scroll to position [494, 0]
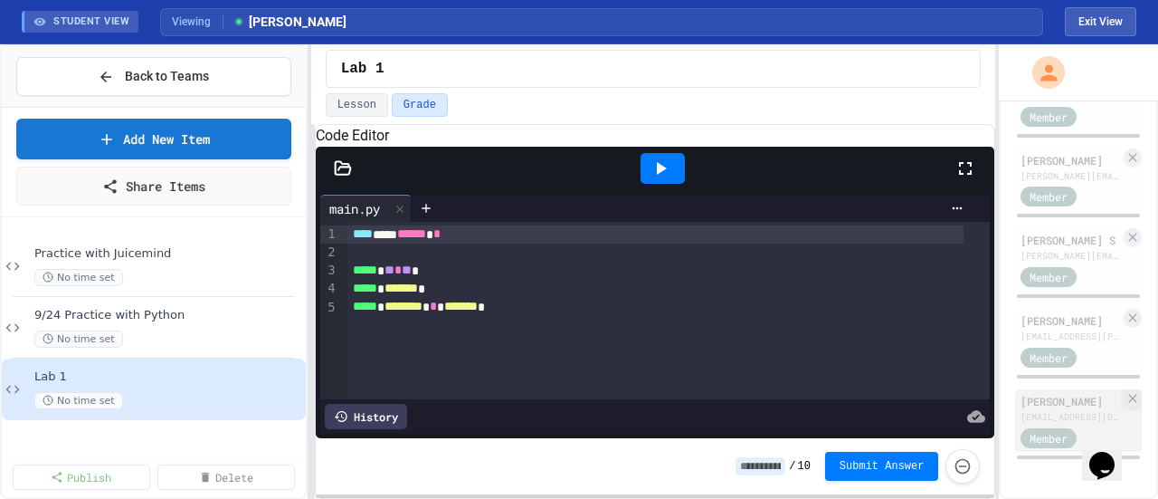
click at [1054, 392] on div "[PERSON_NAME] [PERSON_NAME][EMAIL_ADDRESS][DOMAIN_NAME] Member" at bounding box center [1078, 420] width 127 height 62
